Goal: Task Accomplishment & Management: Use online tool/utility

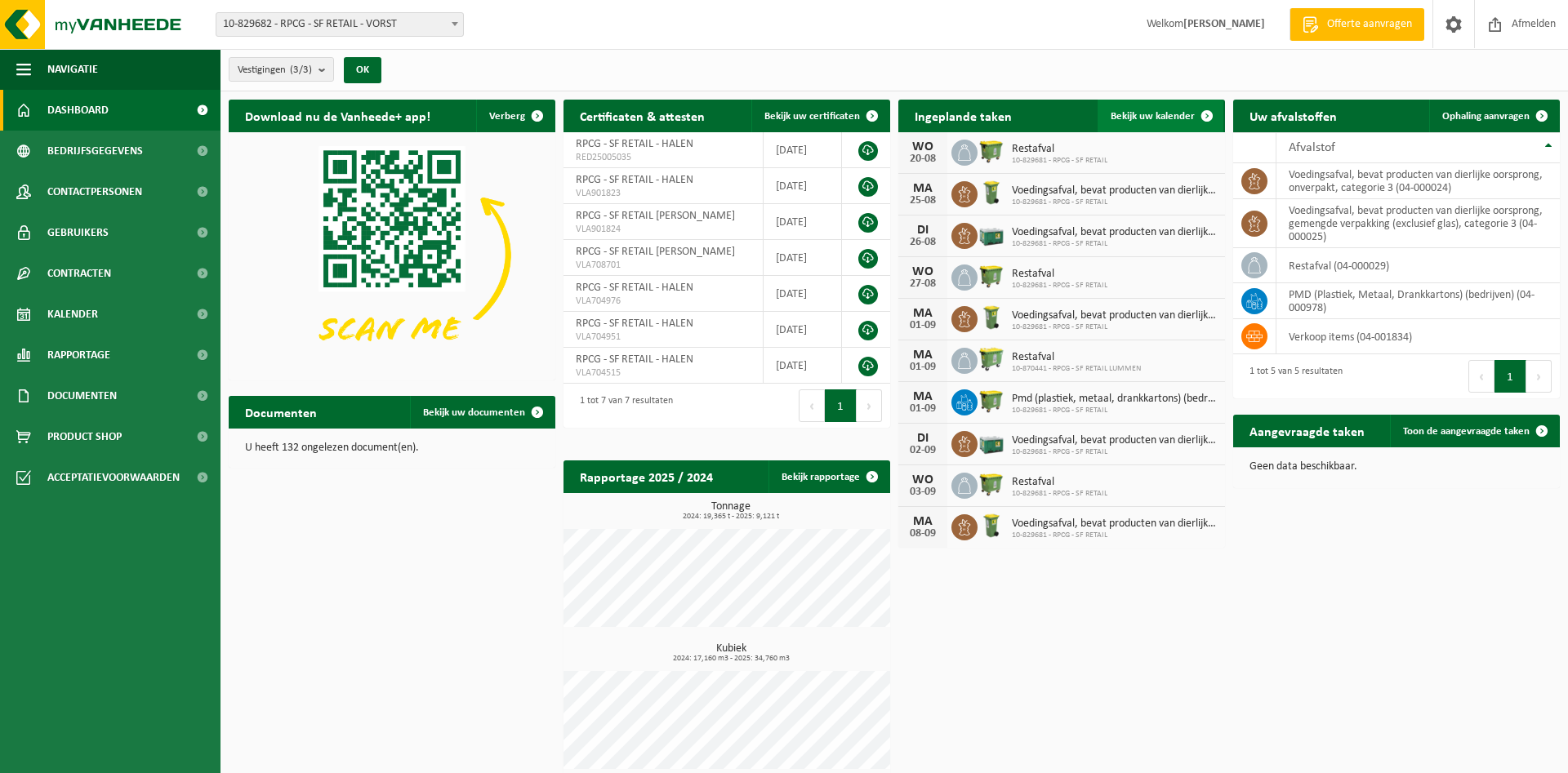
click at [1165, 112] on span "Bekijk uw kalender" at bounding box center [1153, 116] width 84 height 11
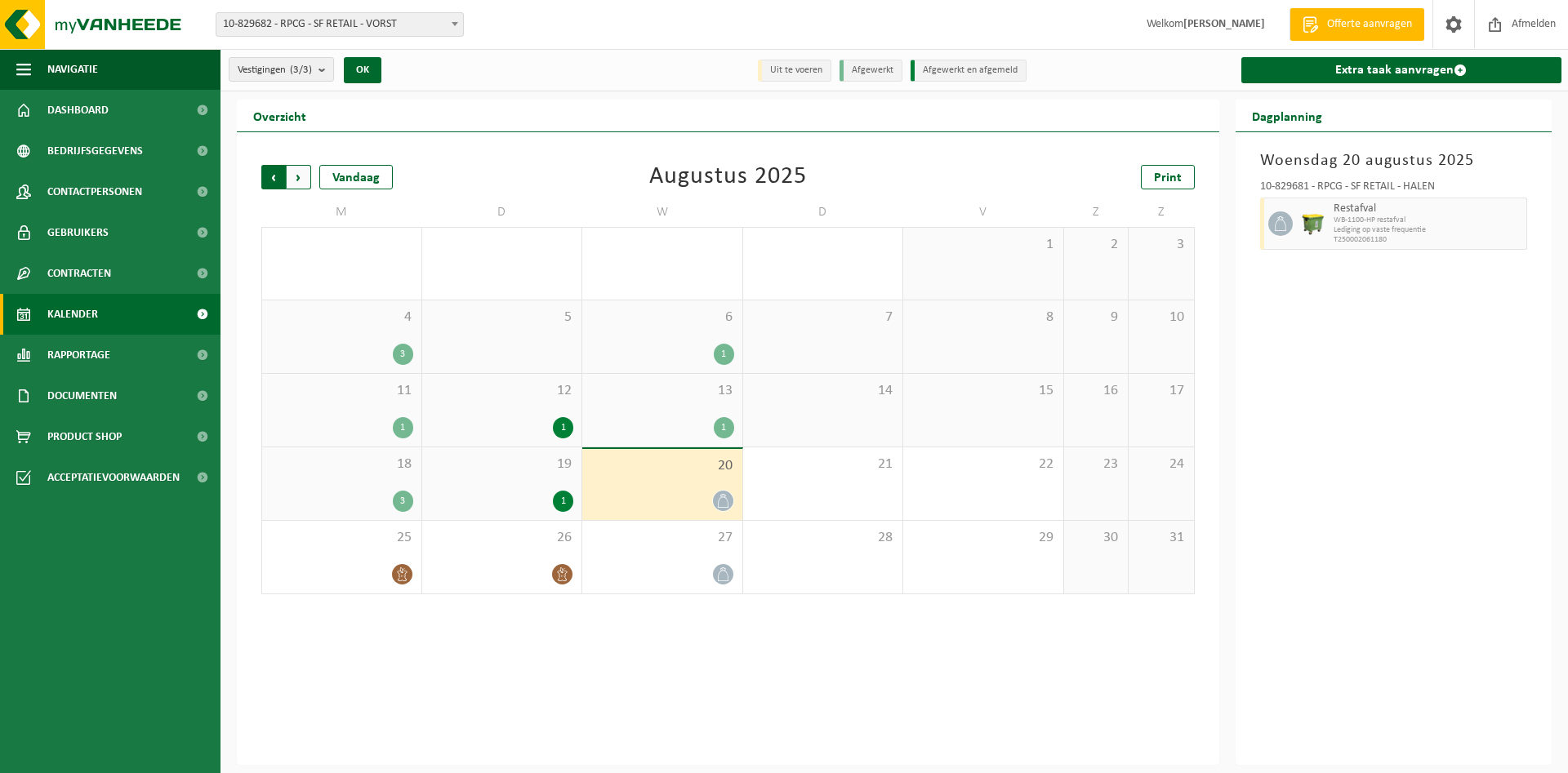
click at [300, 173] on span "Volgende" at bounding box center [299, 177] width 25 height 25
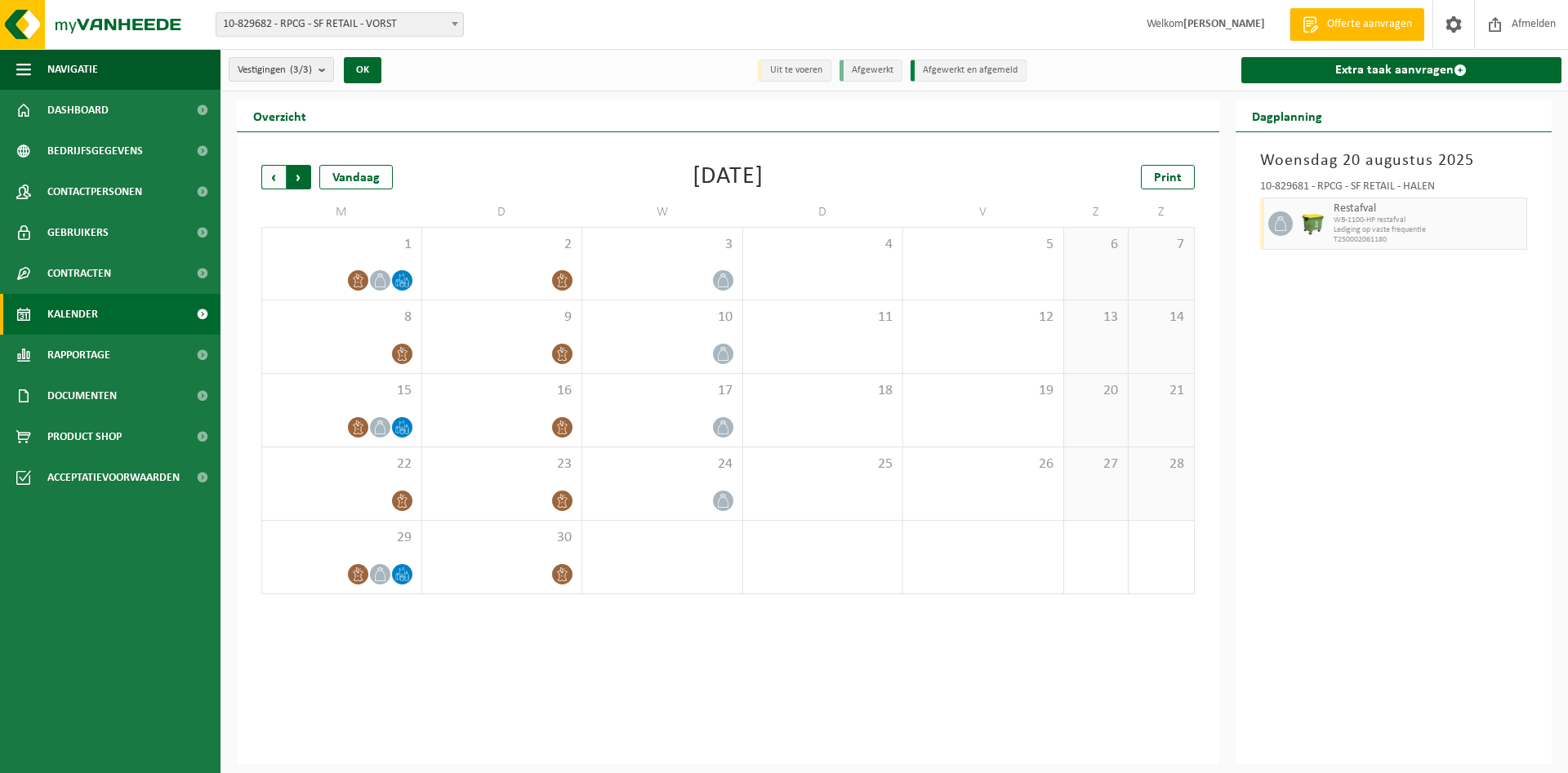
click at [272, 175] on span "Vorige" at bounding box center [273, 177] width 25 height 25
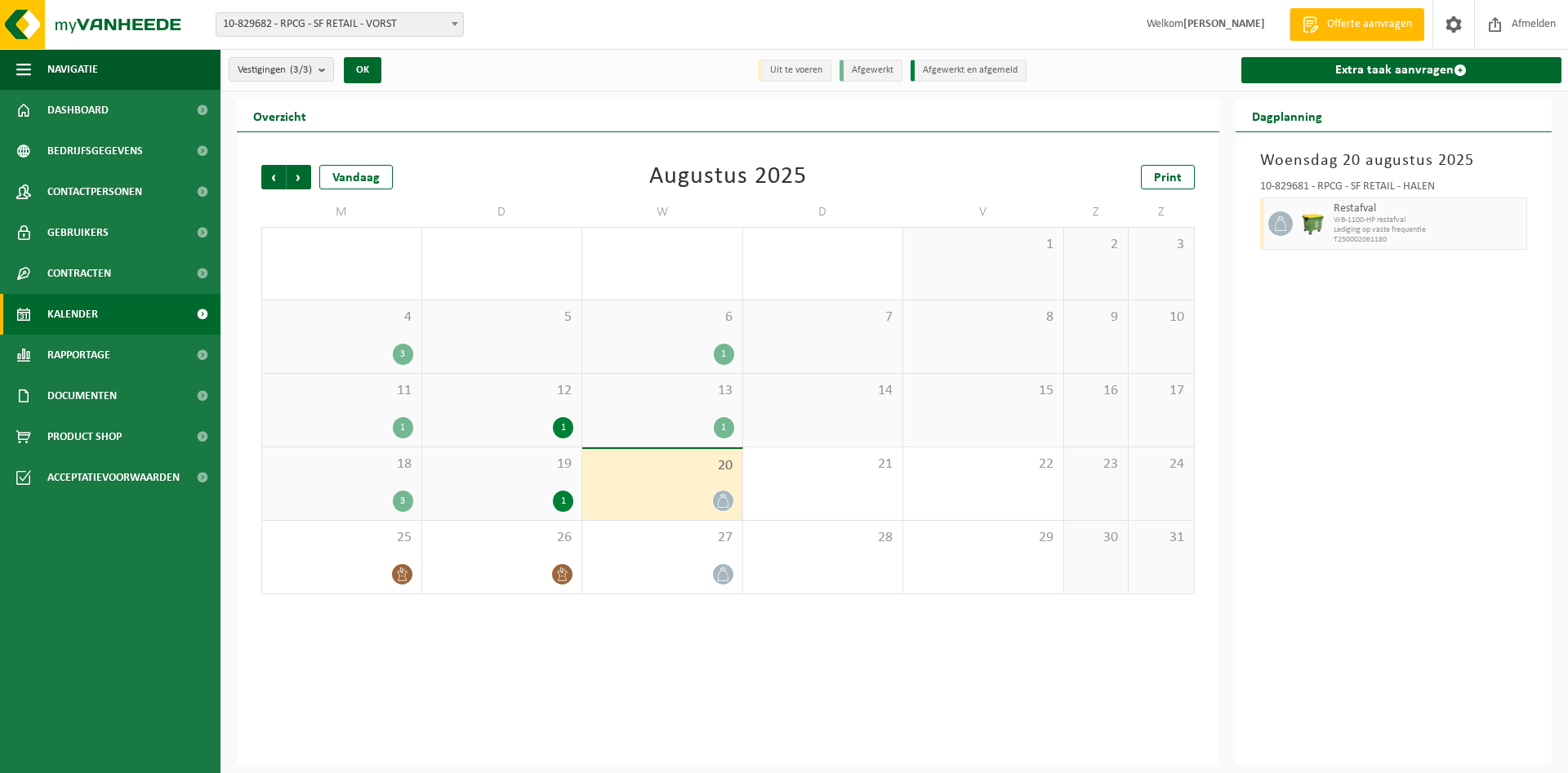
click at [1003, 74] on li "Afgewerkt en afgemeld" at bounding box center [969, 70] width 116 height 22
click at [877, 77] on li "Afgewerkt" at bounding box center [871, 70] width 63 height 22
click at [999, 690] on div "Vorige Volgende Vandaag Augustus 2025 Print M D W D V Z Z 28 1 29 1 30 1 31 1 2…" at bounding box center [728, 448] width 983 height 633
click at [399, 579] on icon at bounding box center [402, 574] width 14 height 14
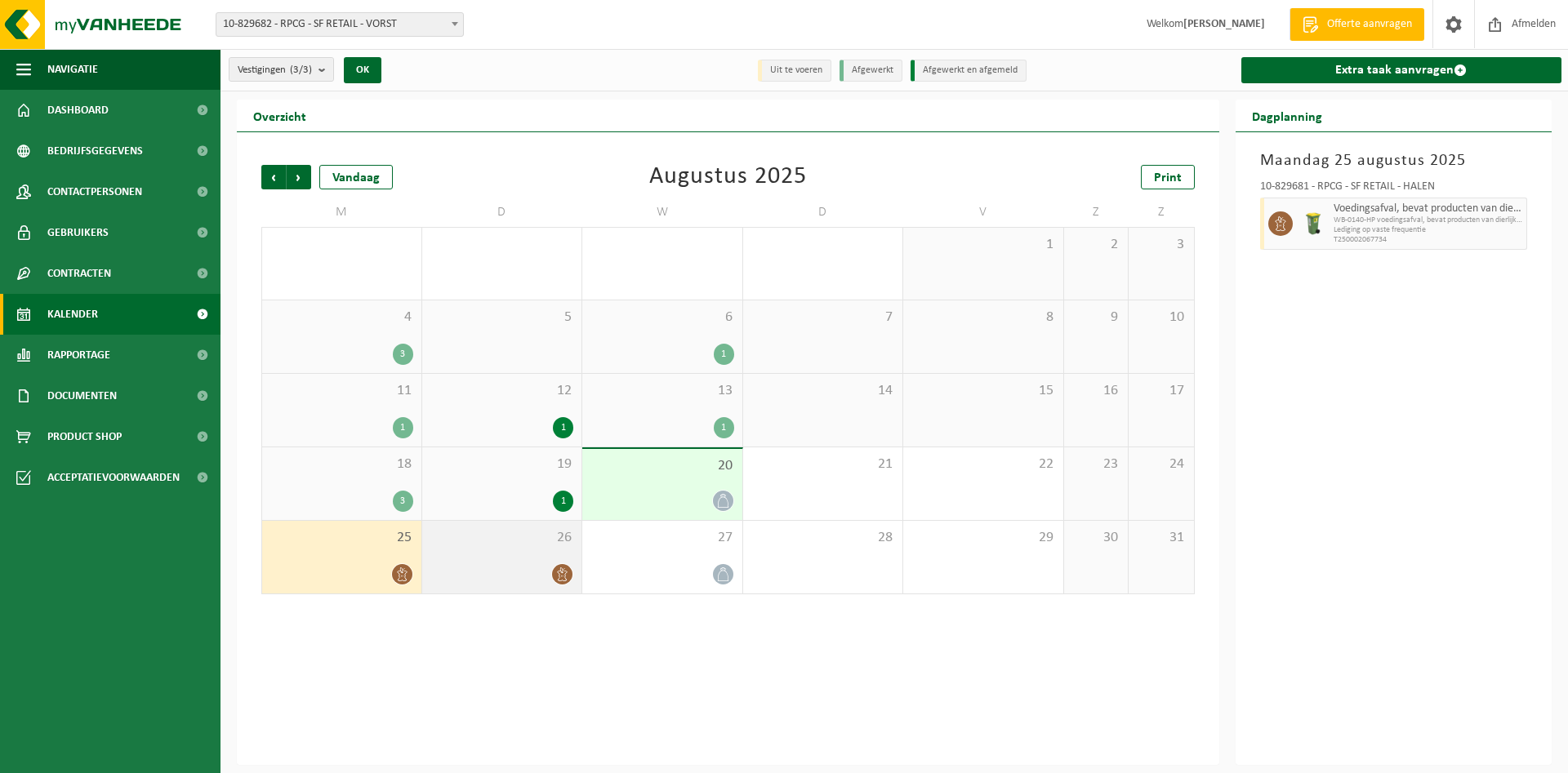
click at [572, 575] on span at bounding box center [562, 573] width 20 height 20
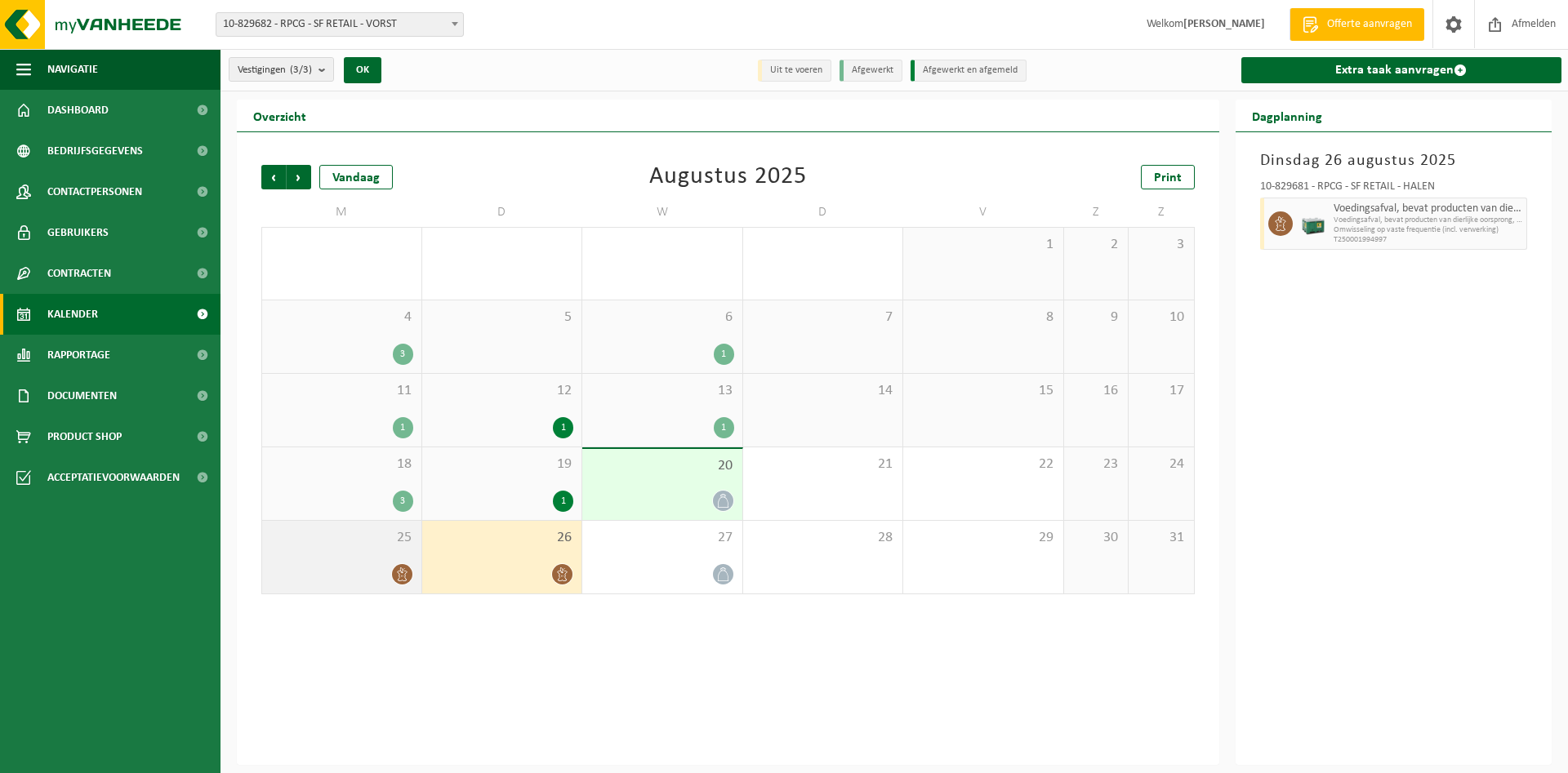
click at [397, 585] on div "25" at bounding box center [342, 557] width 159 height 73
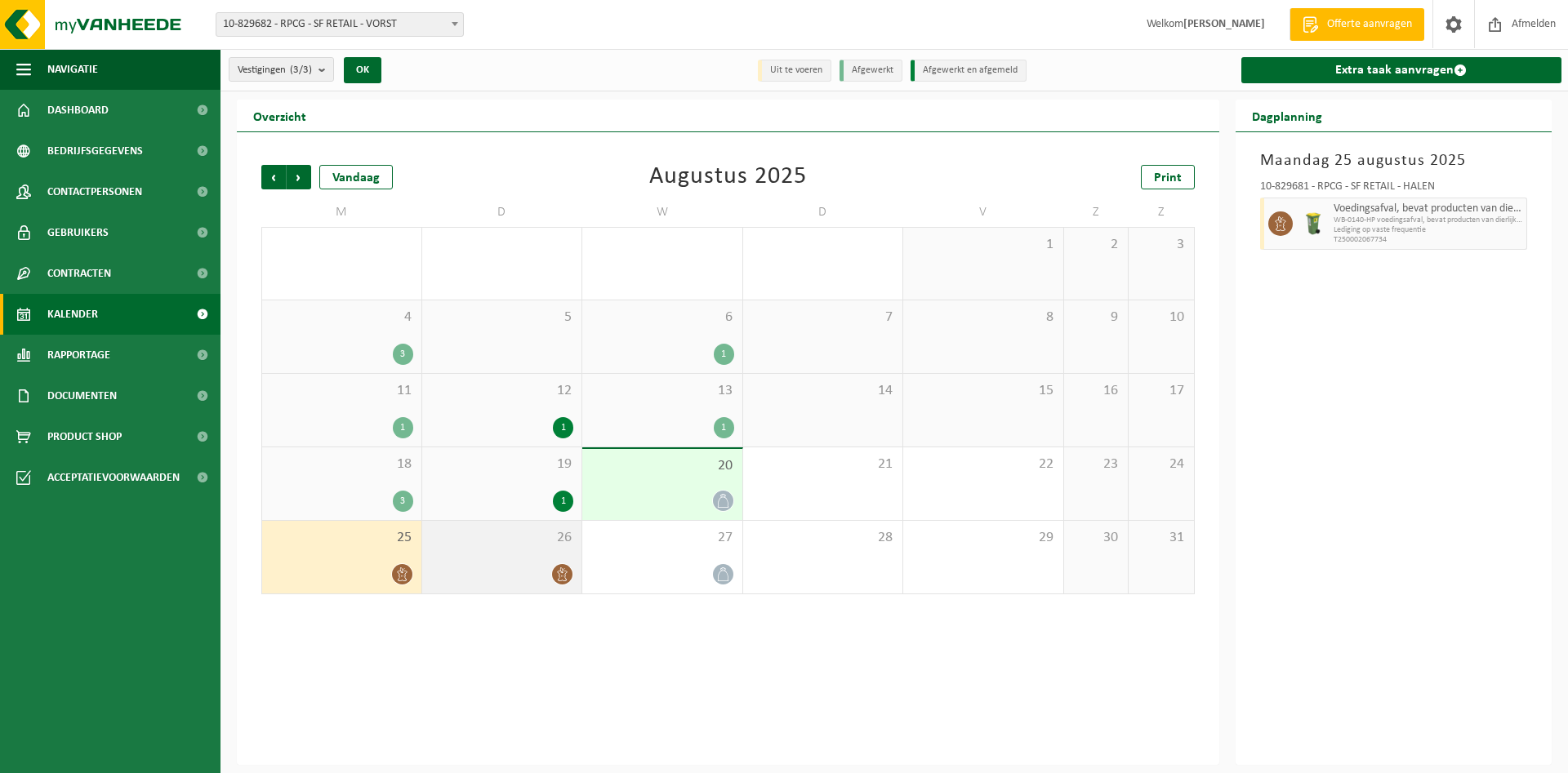
click at [562, 573] on icon at bounding box center [562, 574] width 14 height 14
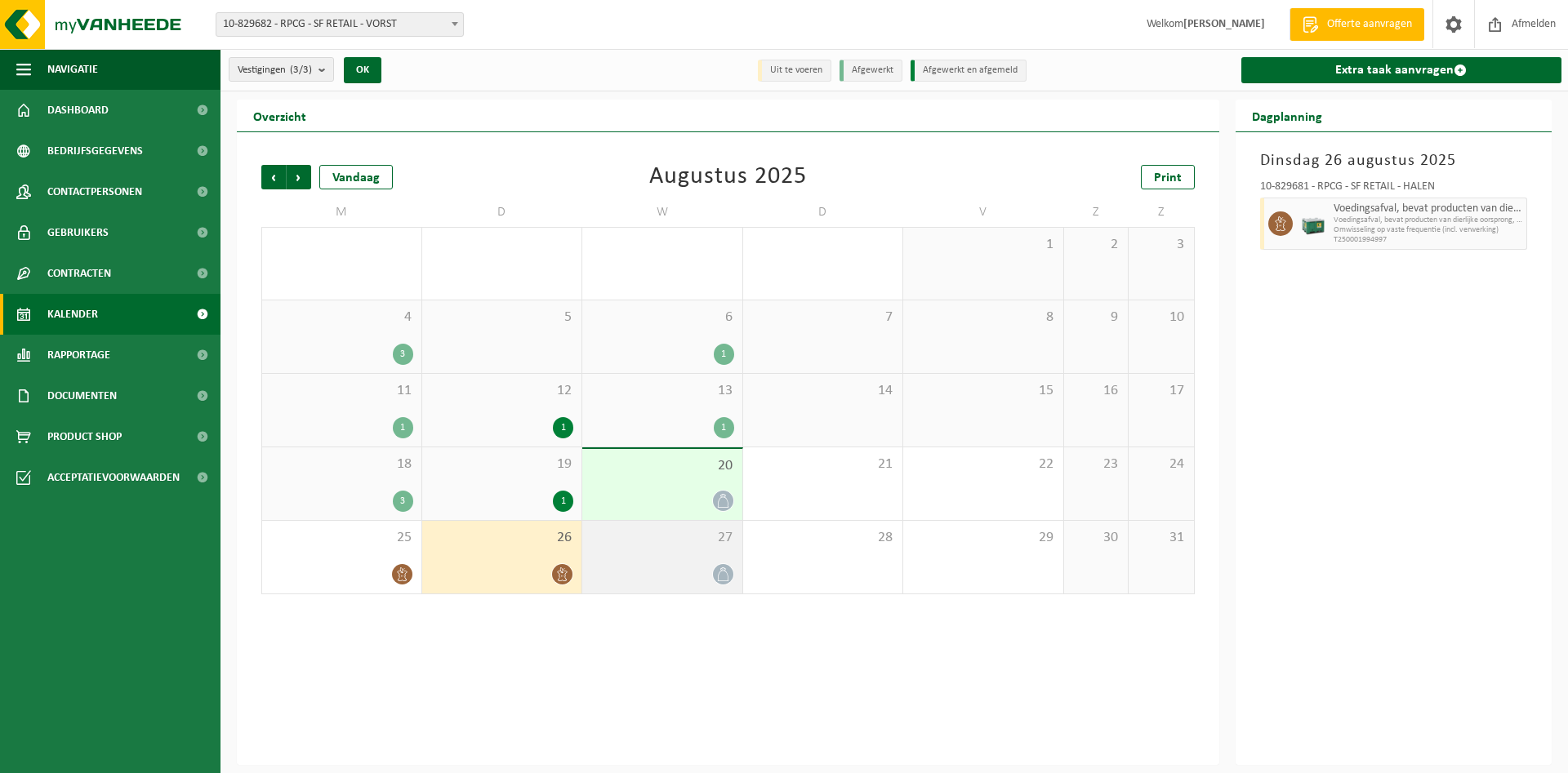
click at [732, 579] on div at bounding box center [662, 573] width 144 height 22
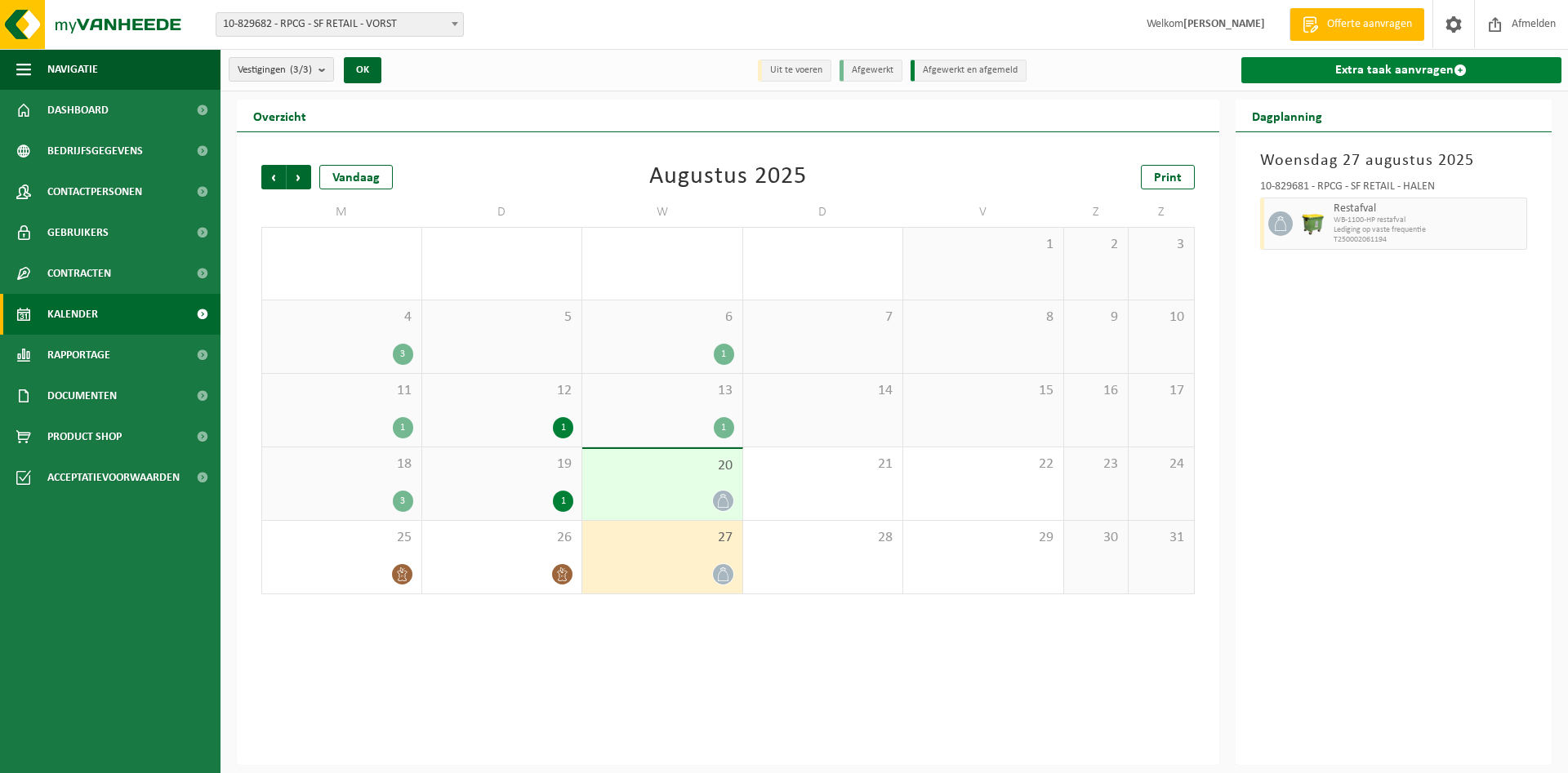
click at [1464, 67] on span at bounding box center [1460, 70] width 13 height 13
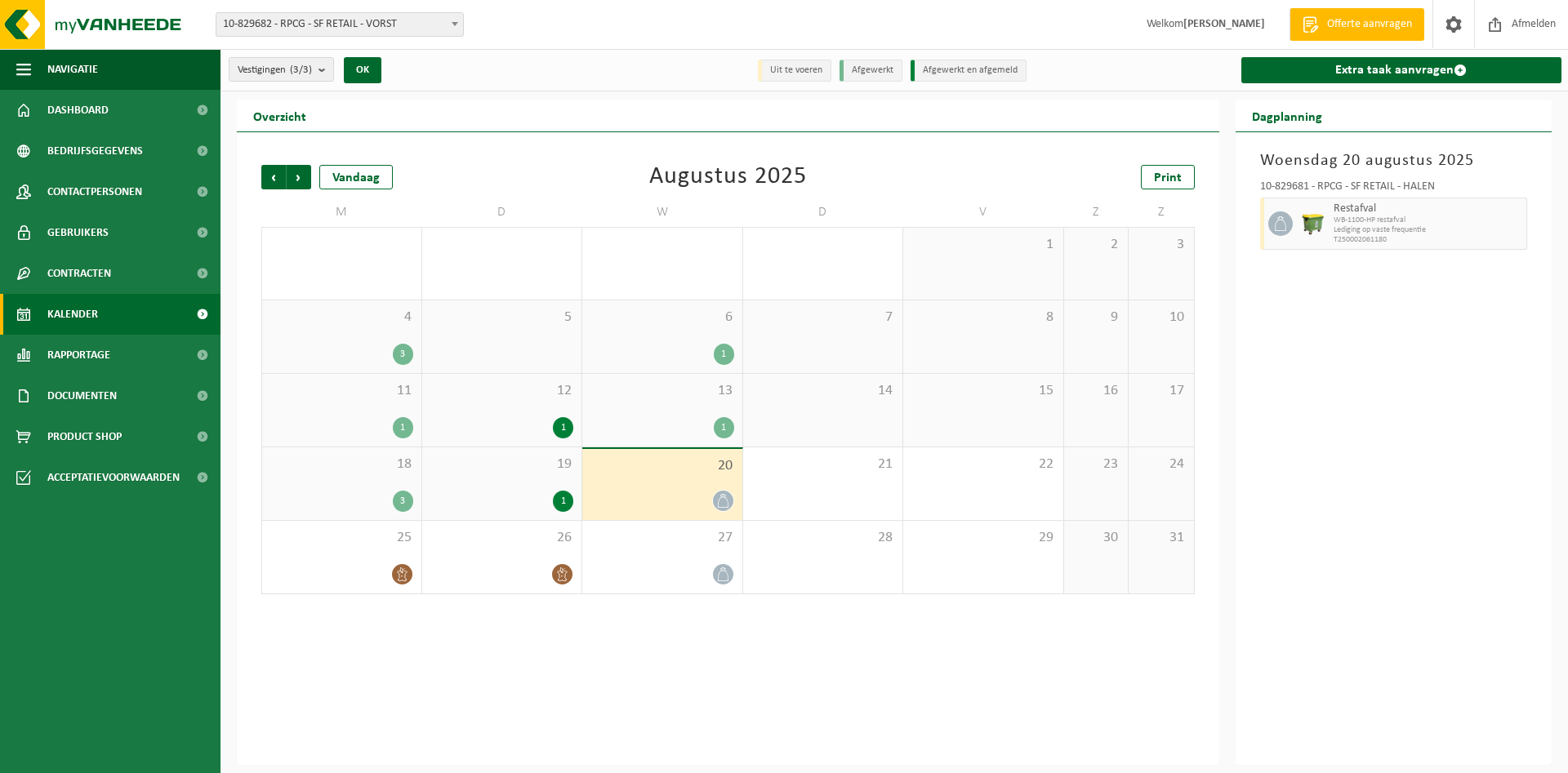
click at [1367, 564] on div "[DATE] 10-829681 - RPCG - SF RETAIL - HALEN Restafval WB-1100-HP restafval Ledi…" at bounding box center [1395, 448] width 317 height 633
click at [295, 172] on span "Volgende" at bounding box center [299, 177] width 25 height 25
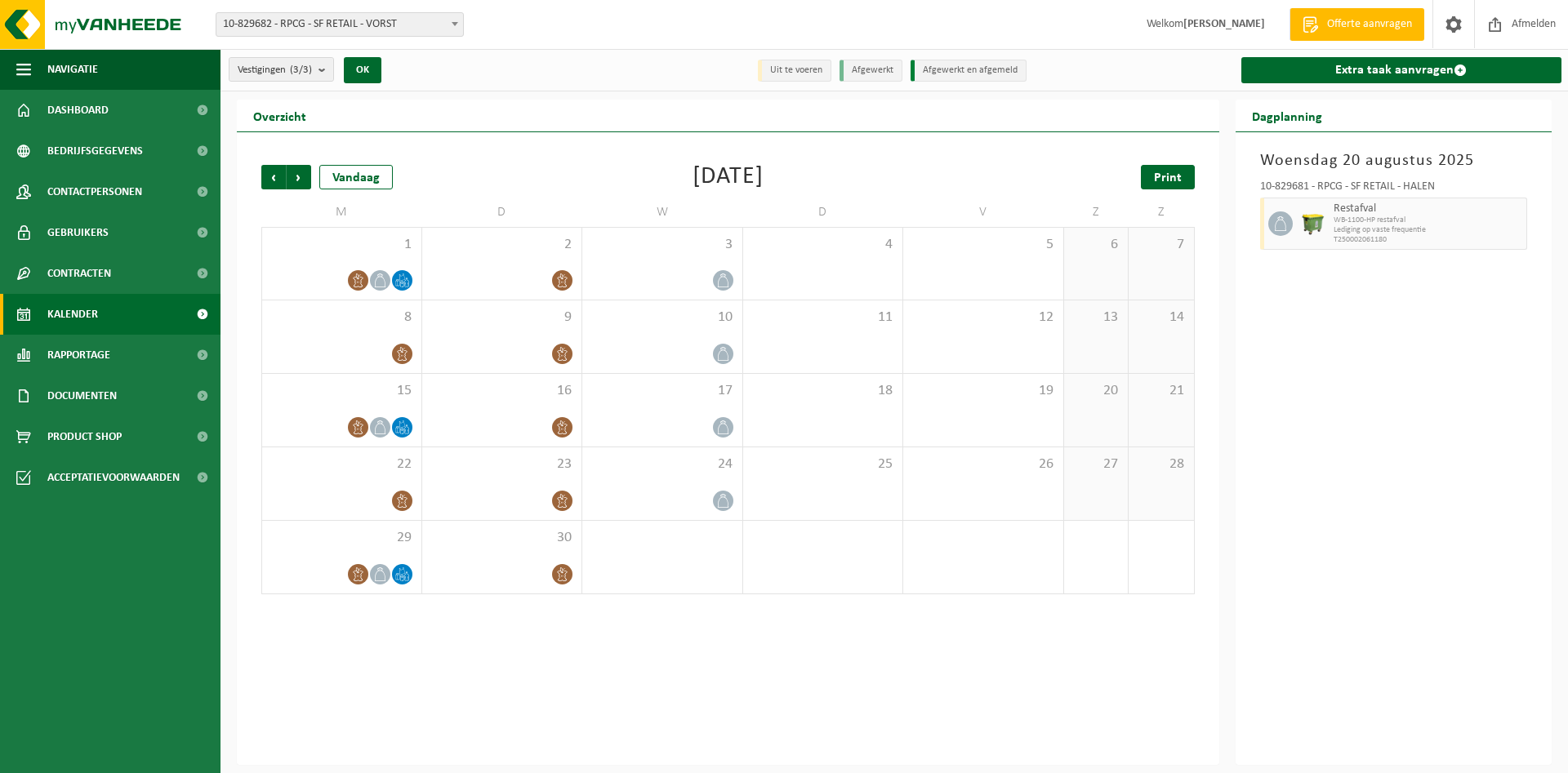
click at [1163, 186] on link "Print" at bounding box center [1169, 177] width 54 height 25
click at [276, 180] on span "Vorige" at bounding box center [273, 177] width 25 height 25
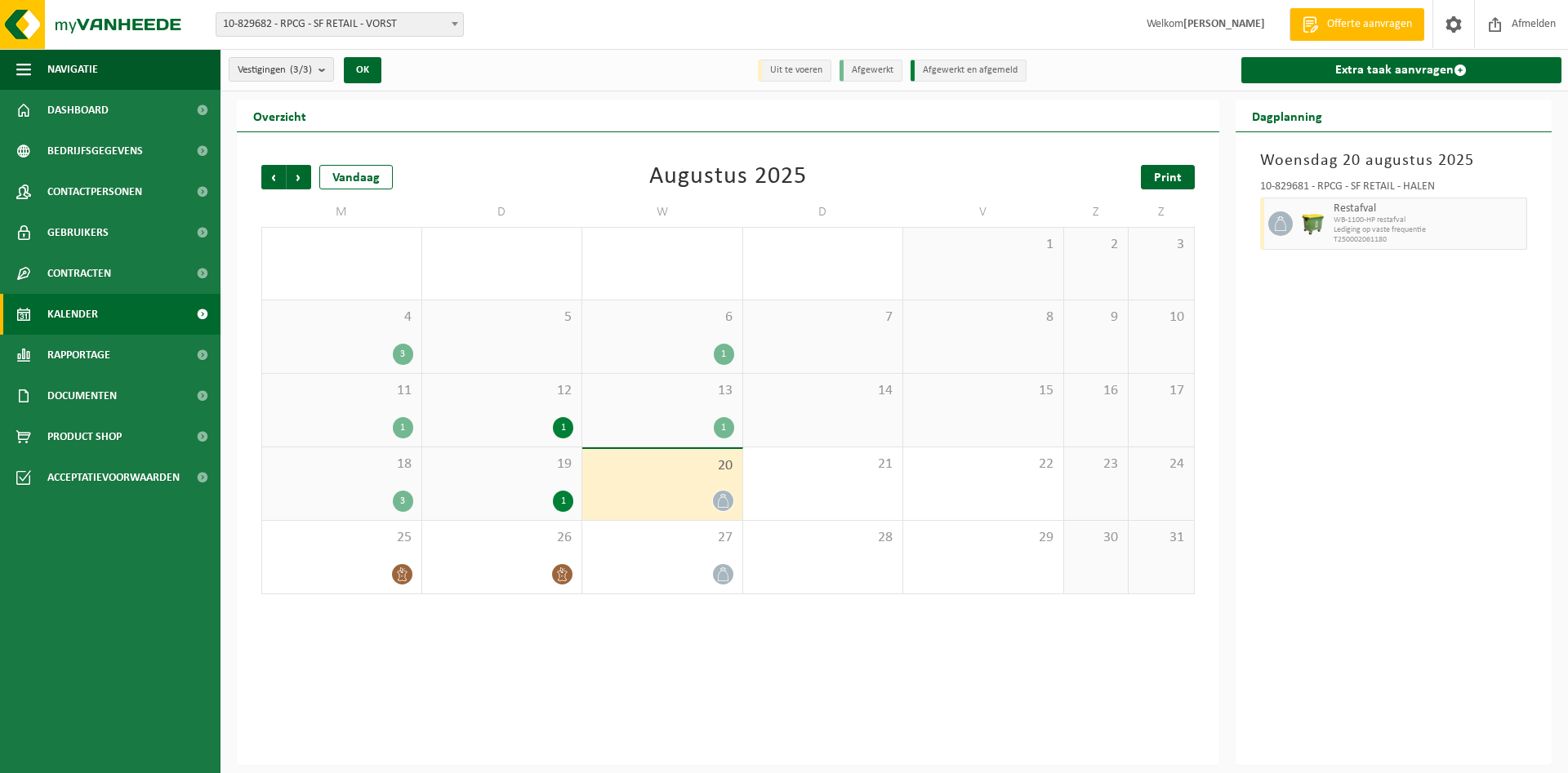
click at [1167, 182] on span "Print" at bounding box center [1168, 178] width 28 height 13
click at [1430, 63] on link "Extra taak aanvragen" at bounding box center [1402, 70] width 321 height 26
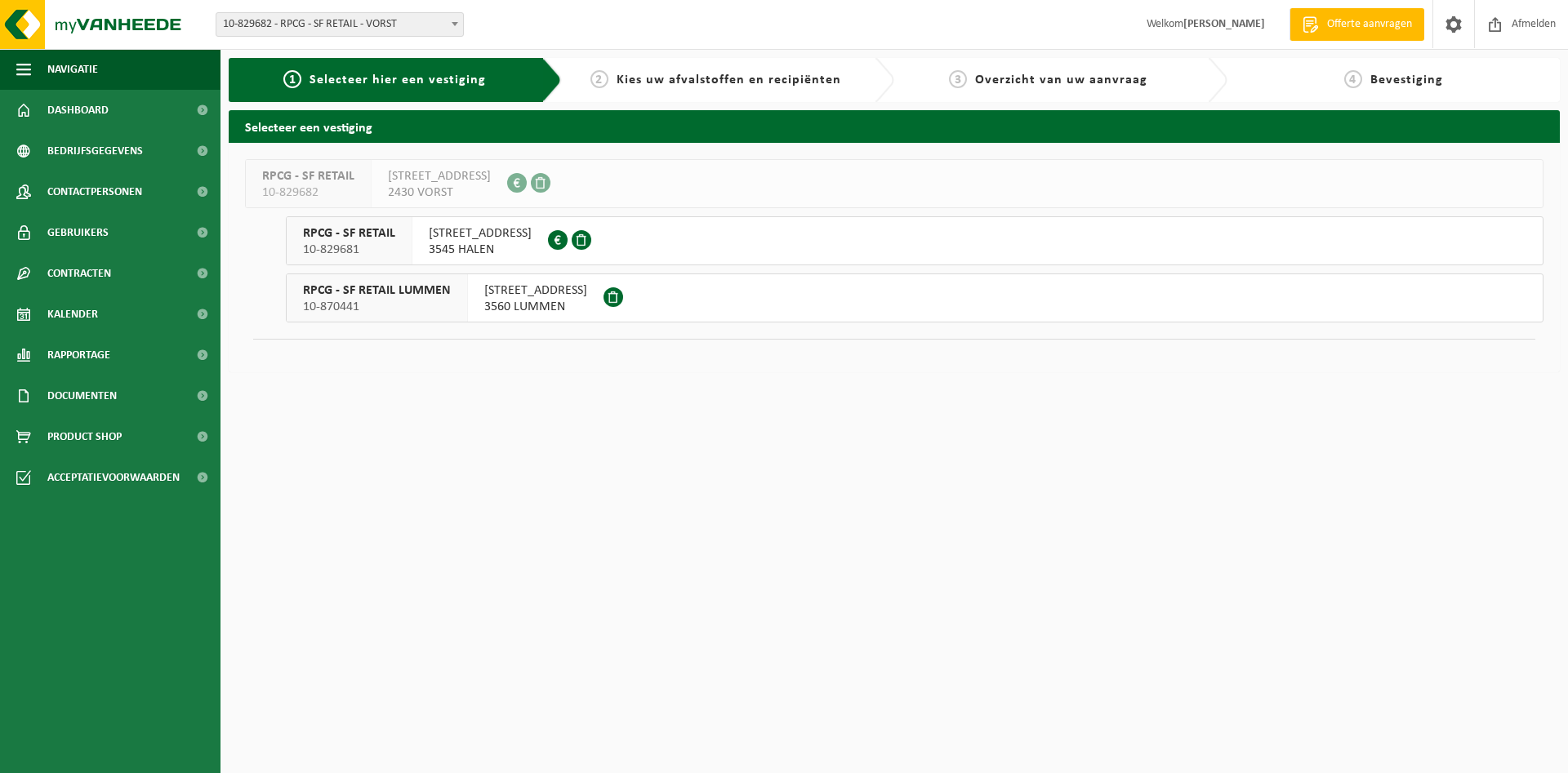
click at [356, 233] on span "RPCG - SF RETAIL" at bounding box center [349, 233] width 92 height 17
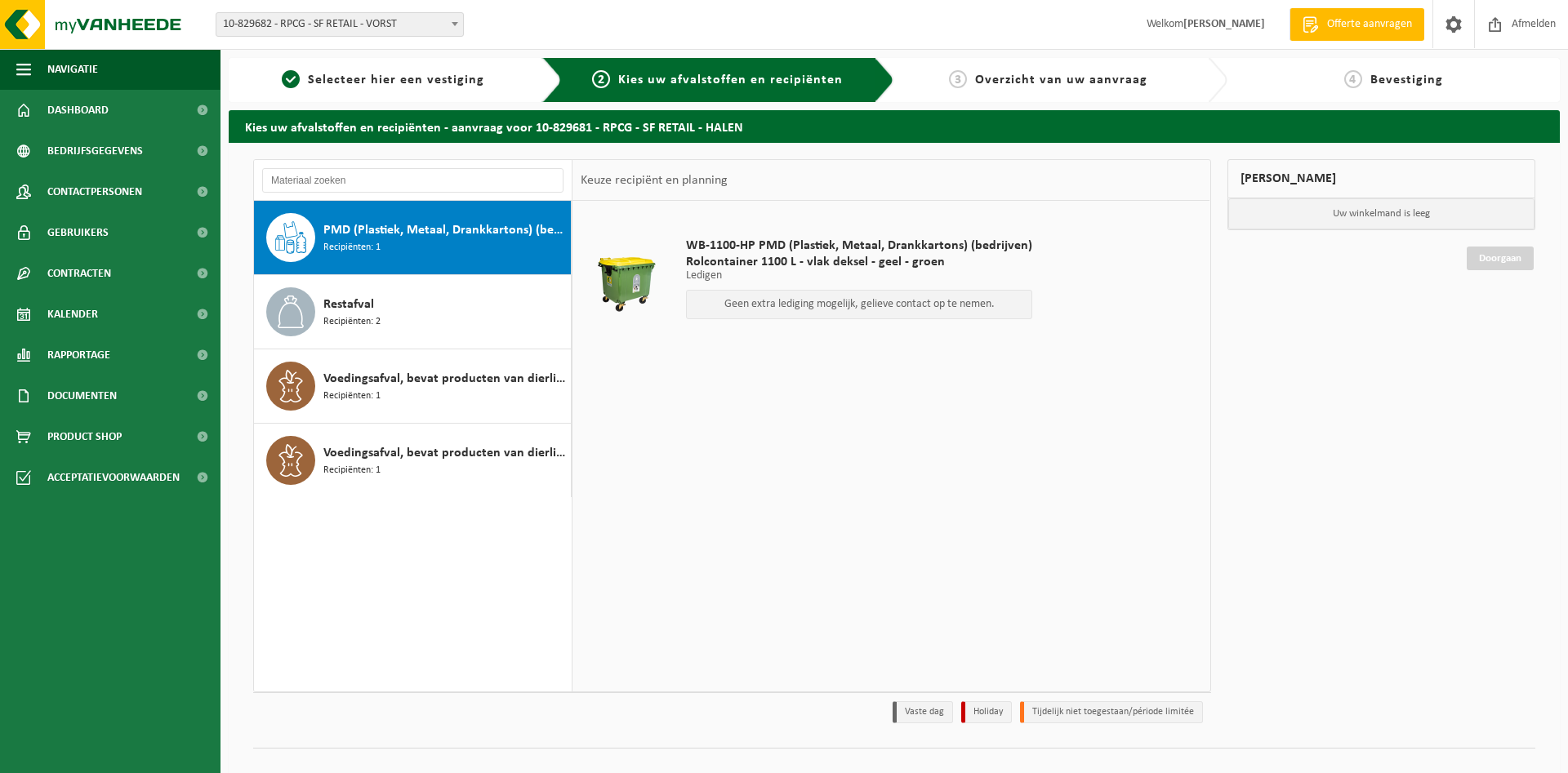
click at [428, 228] on span "PMD (Plastiek, Metaal, Drankkartons) (bedrijven)" at bounding box center [445, 230] width 244 height 19
click at [700, 302] on p "Geen extra lediging mogelijk, gelieve contact op te nemen." at bounding box center [858, 304] width 328 height 11
click at [512, 303] on div "Restafval Recipiënten: 2" at bounding box center [445, 312] width 244 height 49
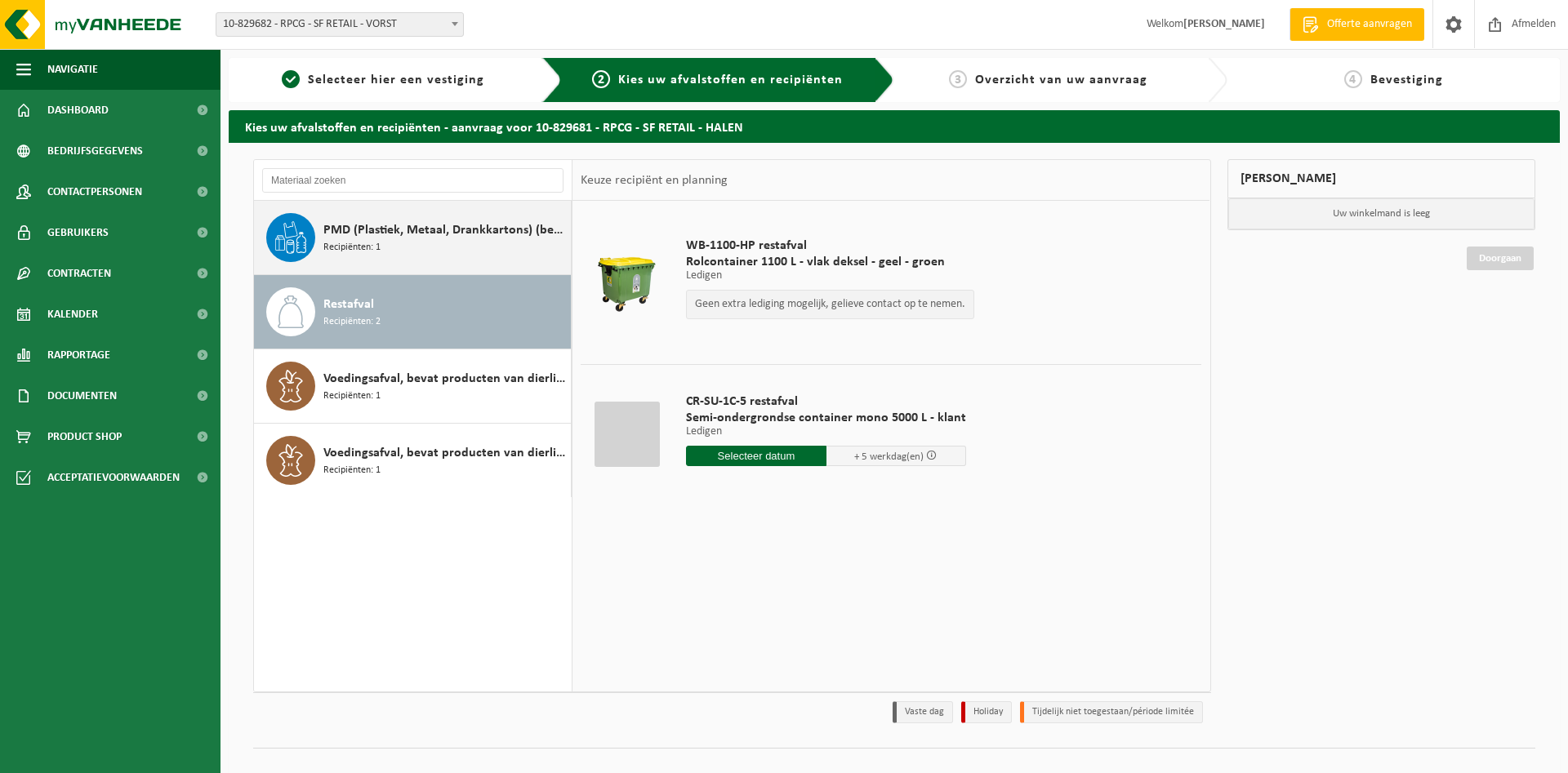
click at [530, 239] on span "PMD (Plastiek, Metaal, Drankkartons) (bedrijven)" at bounding box center [445, 230] width 244 height 19
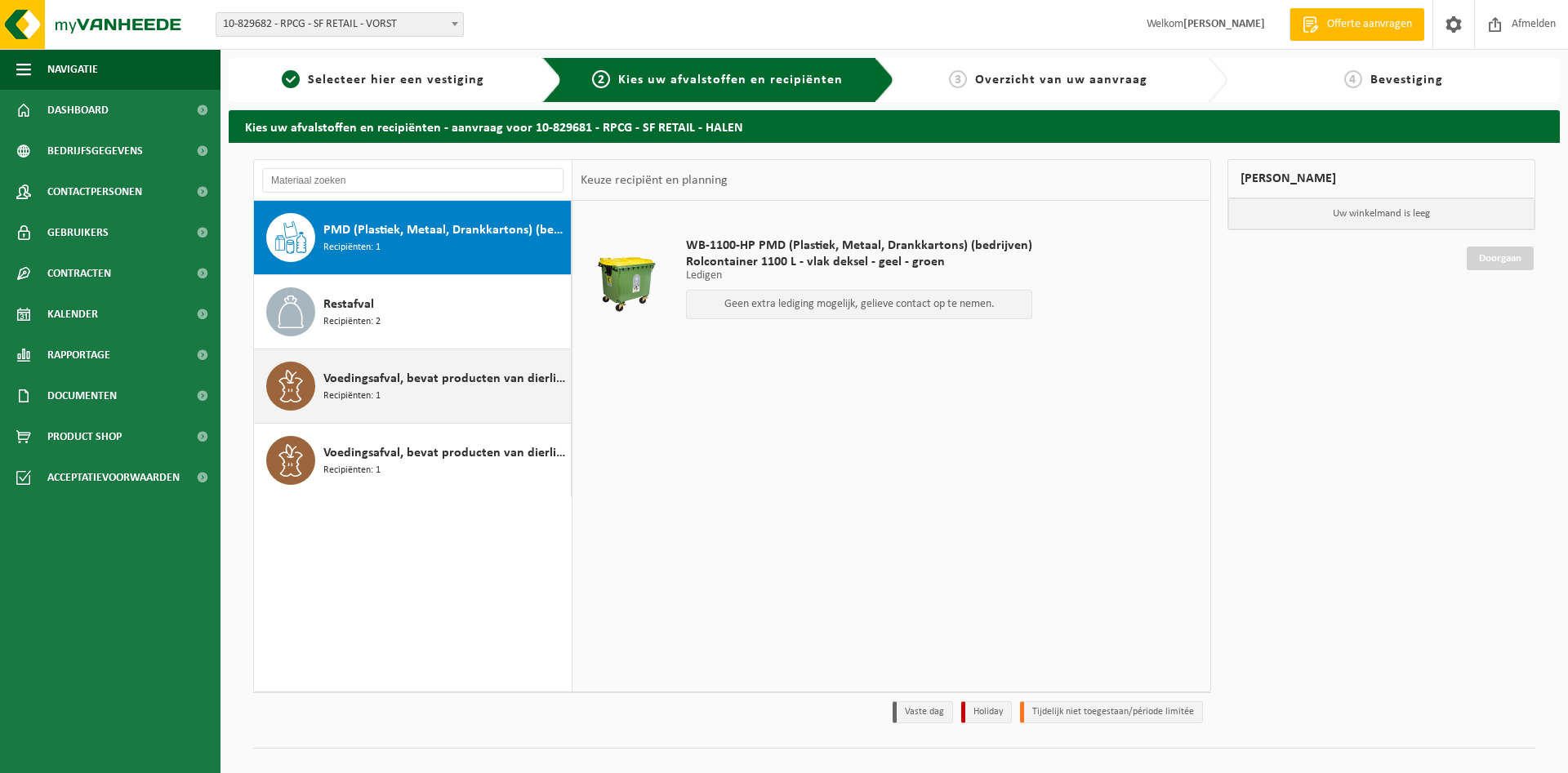
click at [528, 386] on span "Voedingsafval, bevat producten van dierlijke oorsprong, gemengde verpakking (ex…" at bounding box center [445, 378] width 244 height 19
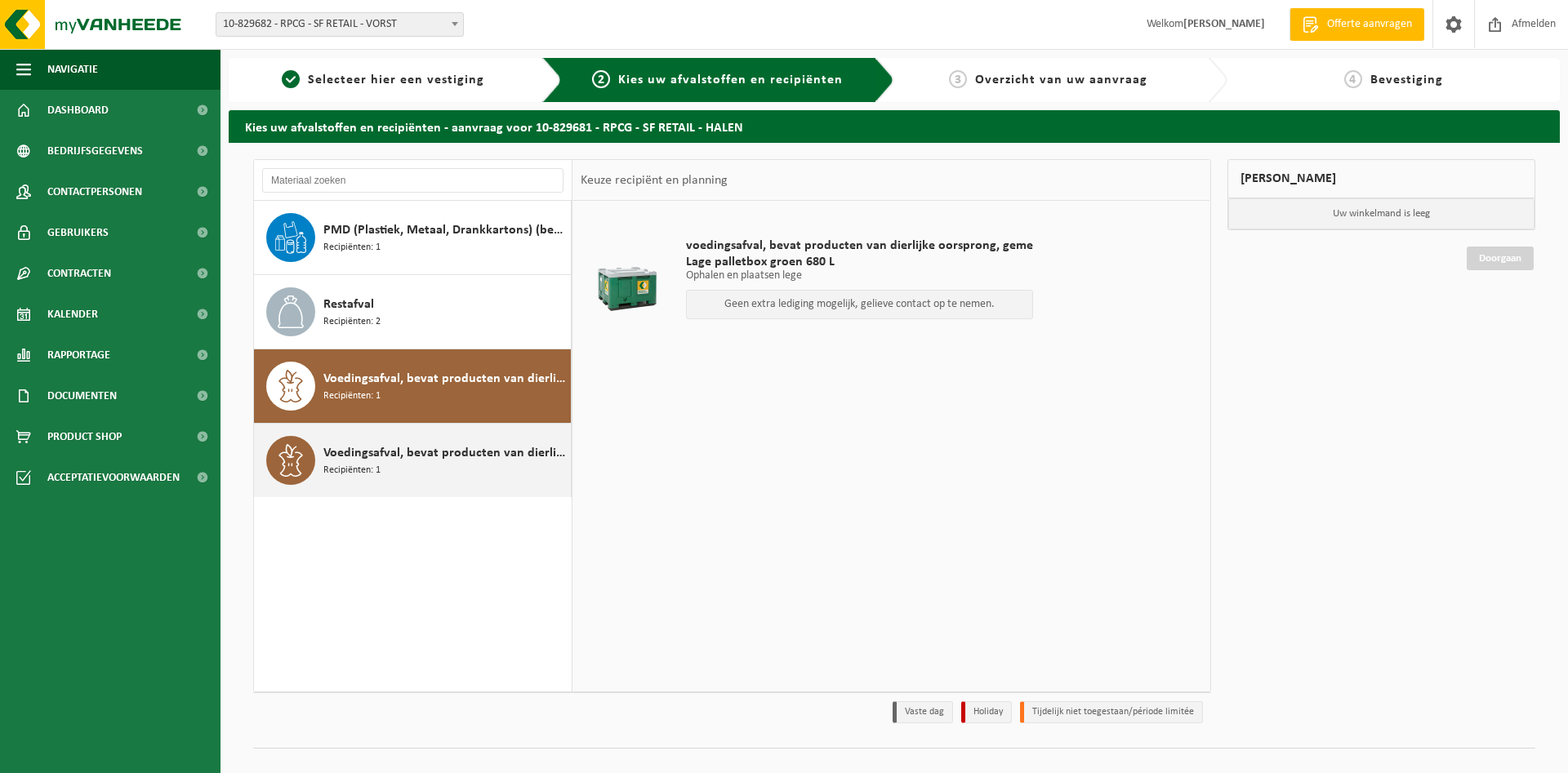
click at [498, 439] on div "Voedingsafval, bevat producten van dierlijke oorsprong, onverpakt, categorie 3 …" at bounding box center [445, 460] width 244 height 49
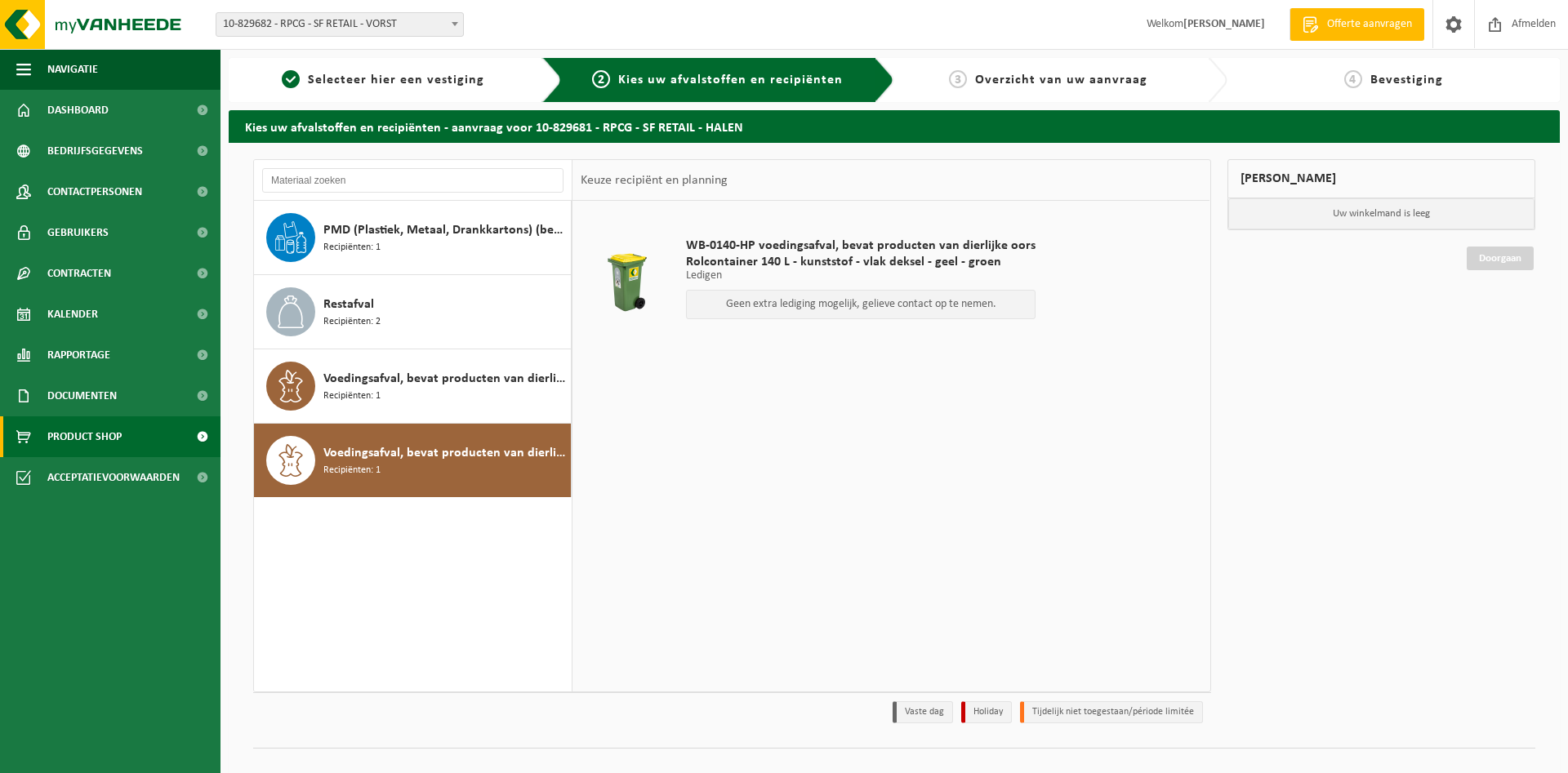
click at [84, 436] on span "Product Shop" at bounding box center [84, 437] width 74 height 41
